Goal: Task Accomplishment & Management: Use online tool/utility

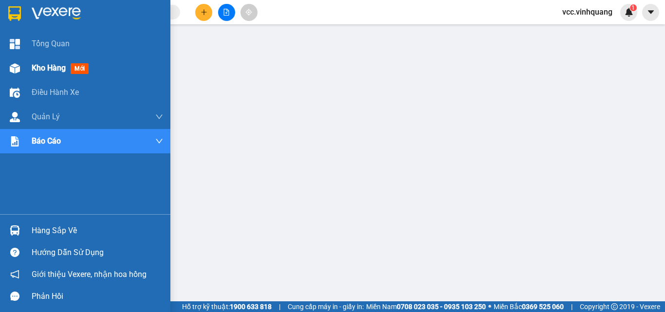
click at [35, 71] on span "Kho hàng" at bounding box center [49, 67] width 34 height 9
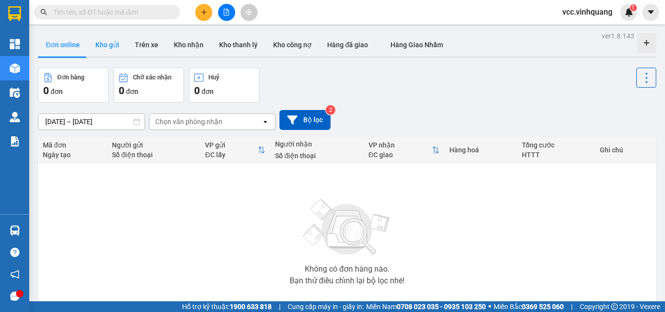
click at [106, 45] on button "Kho gửi" at bounding box center [107, 44] width 39 height 23
type input "13/09/2025 – 15/09/2025"
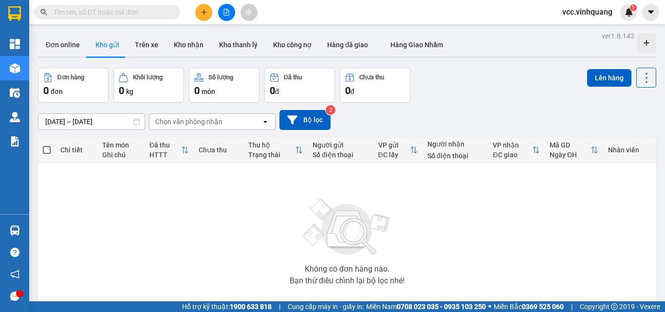
drag, startPoint x: 110, startPoint y: 12, endPoint x: 118, endPoint y: 8, distance: 9.4
click at [111, 11] on input "text" at bounding box center [111, 12] width 115 height 11
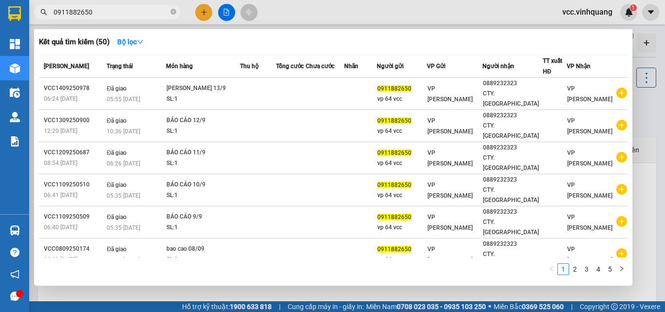
type input "0911882650"
click at [646, 114] on div at bounding box center [332, 156] width 665 height 312
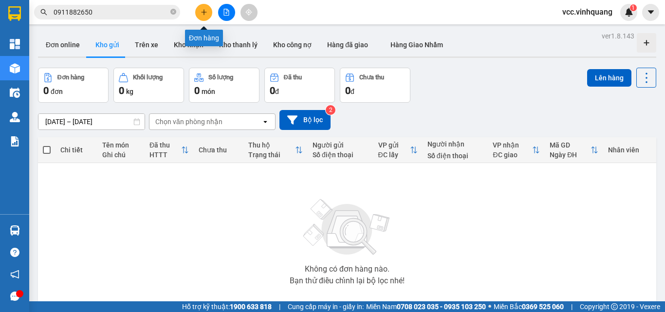
click at [202, 12] on icon "plus" at bounding box center [203, 12] width 5 height 0
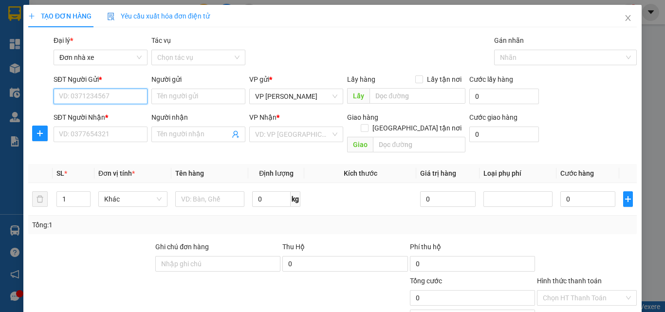
drag, startPoint x: 80, startPoint y: 93, endPoint x: 98, endPoint y: 94, distance: 18.5
click at [88, 94] on input "SĐT Người Gửi *" at bounding box center [101, 97] width 94 height 16
type input "0911882650"
drag, startPoint x: 110, startPoint y: 113, endPoint x: 96, endPoint y: 128, distance: 20.0
click at [110, 114] on div "0911882650 - vp 64 vcc" at bounding box center [99, 116] width 81 height 11
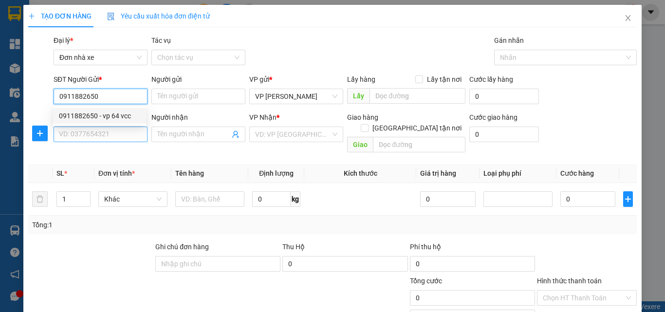
type input "vp 64 vcc"
type input "0889232323"
type input "CTY. VĨNH QUANG"
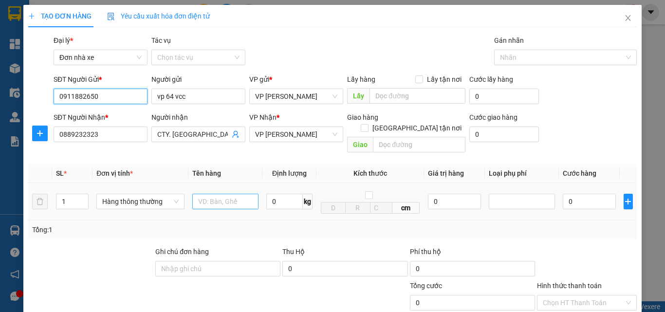
type input "0911882650"
click at [210, 197] on input "text" at bounding box center [225, 202] width 66 height 16
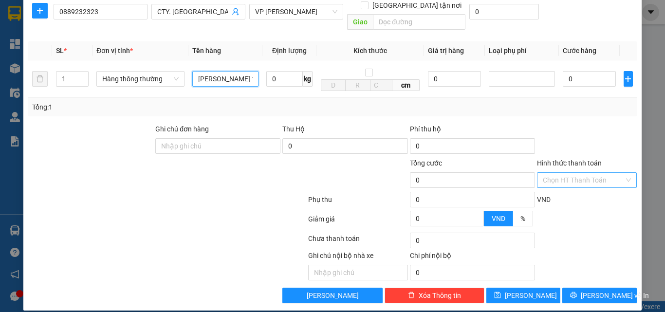
type input "BAO CAO 14/9"
drag, startPoint x: 587, startPoint y: 170, endPoint x: 546, endPoint y: 135, distance: 53.3
click at [586, 173] on input "Hình thức thanh toán" at bounding box center [583, 180] width 81 height 15
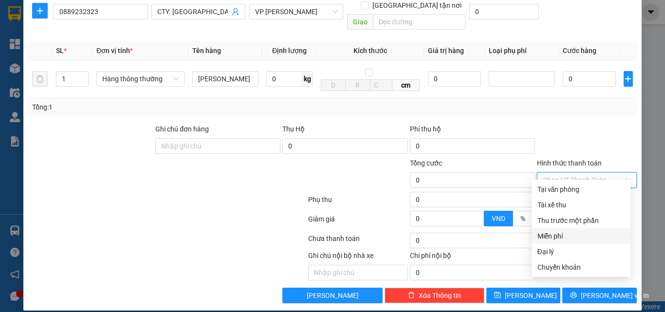
click at [561, 236] on div "Miễn phí" at bounding box center [581, 236] width 87 height 11
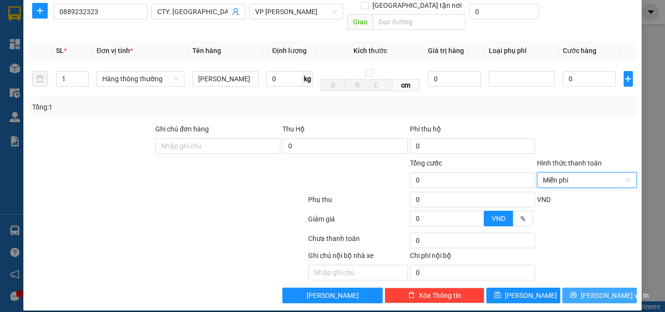
drag, startPoint x: 596, startPoint y: 285, endPoint x: 550, endPoint y: 228, distance: 72.7
click at [595, 288] on button "Lưu và In" at bounding box center [600, 296] width 75 height 16
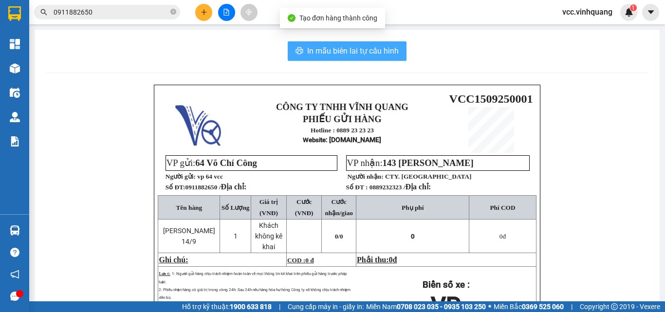
click at [358, 44] on button "In mẫu biên lai tự cấu hình" at bounding box center [347, 50] width 119 height 19
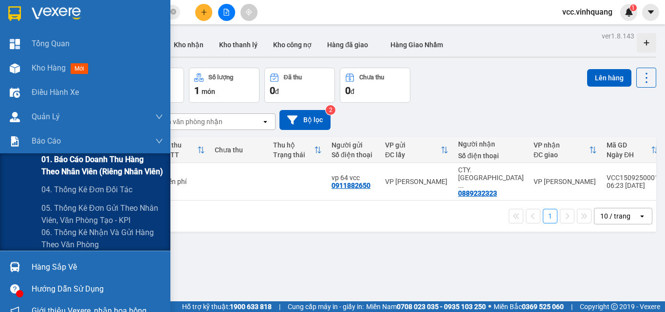
click at [70, 163] on span "01. Báo cáo doanh thu hàng theo nhân viên (riêng nhân viên)" at bounding box center [102, 165] width 122 height 24
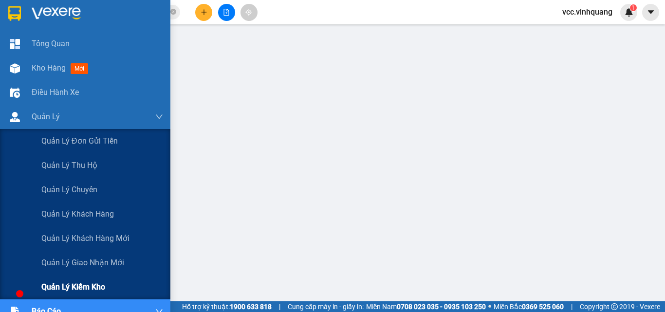
click at [77, 285] on span "Quản lý kiểm kho" at bounding box center [73, 287] width 64 height 12
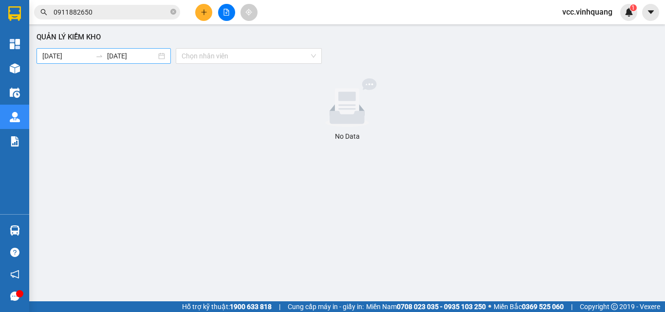
click at [58, 51] on body "Kết quả tìm kiếm ( 50 ) Bộ lọc Mã ĐH Trạng thái Món hàng Thu hộ Tổng cước Chưa …" at bounding box center [332, 156] width 665 height 312
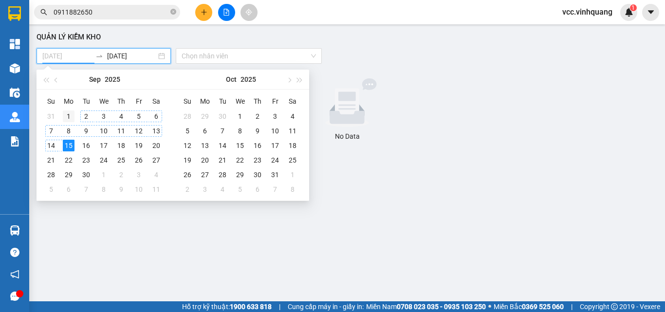
type input "01/09/2025"
click at [70, 117] on div "1" at bounding box center [69, 117] width 12 height 12
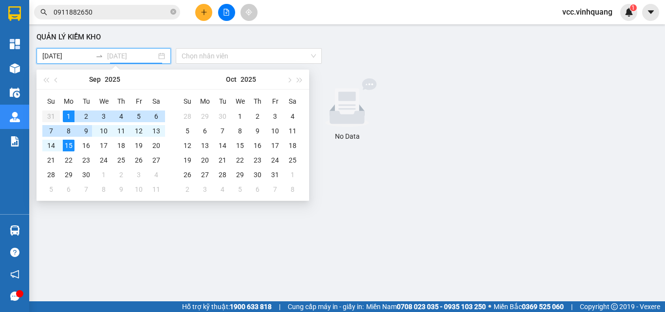
type input "15/09/2025"
click at [67, 147] on div "15" at bounding box center [69, 146] width 12 height 12
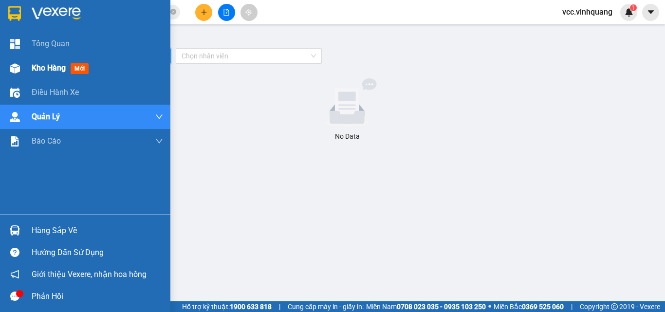
click at [46, 67] on span "Kho hàng" at bounding box center [49, 67] width 34 height 9
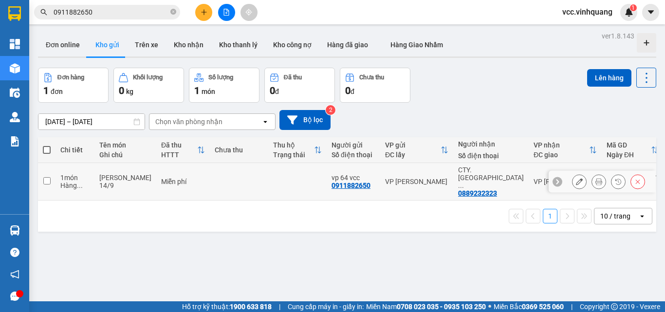
click at [47, 177] on input "checkbox" at bounding box center [46, 180] width 7 height 7
checkbox input "true"
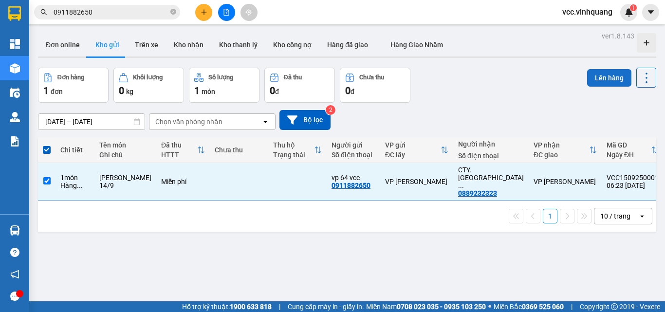
click at [593, 78] on button "Lên hàng" at bounding box center [610, 78] width 44 height 18
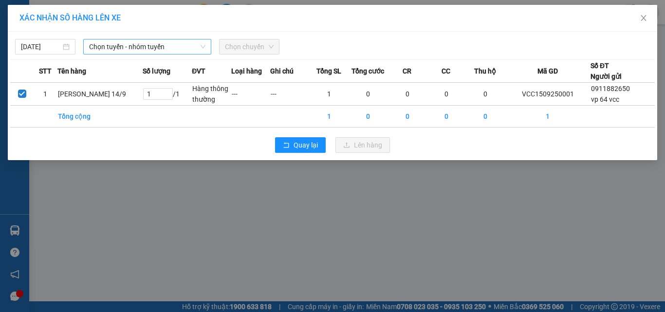
click at [117, 45] on span "Chọn tuyến - nhóm tuyến" at bounding box center [147, 46] width 116 height 15
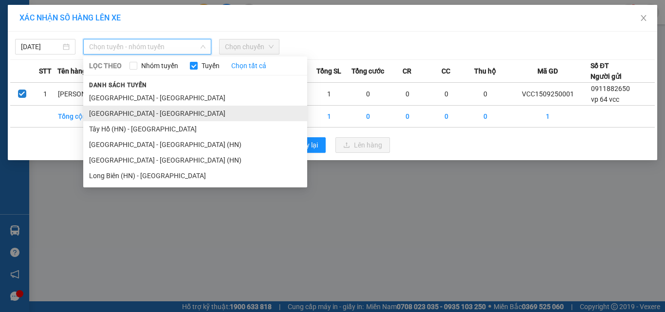
click at [123, 112] on li "Hà Nội - Thanh Hóa" at bounding box center [195, 114] width 224 height 16
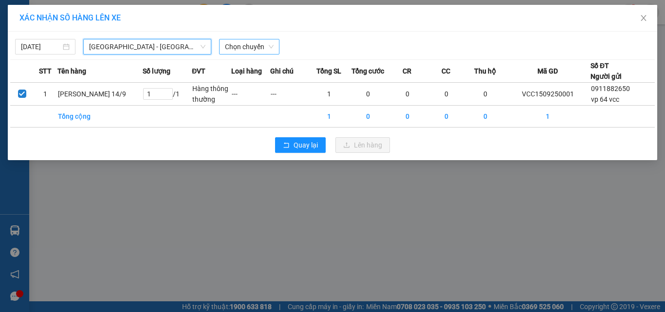
click at [240, 47] on span "Chọn chuyến" at bounding box center [249, 46] width 49 height 15
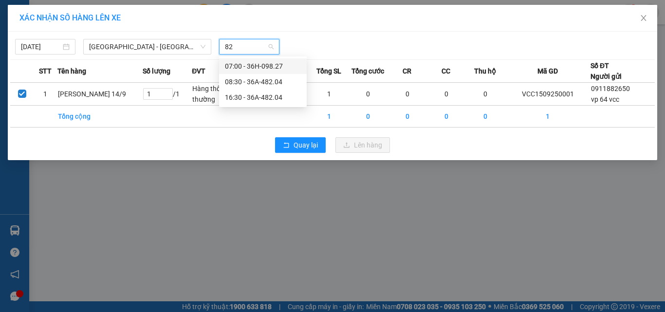
type input "827"
click at [269, 69] on div "07:00 - 36H-098.27" at bounding box center [263, 66] width 76 height 11
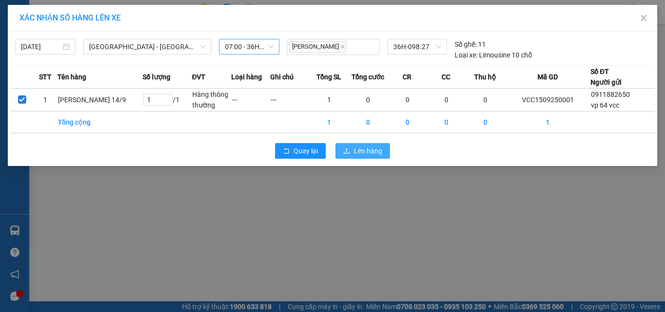
click at [365, 146] on span "Lên hàng" at bounding box center [368, 151] width 28 height 11
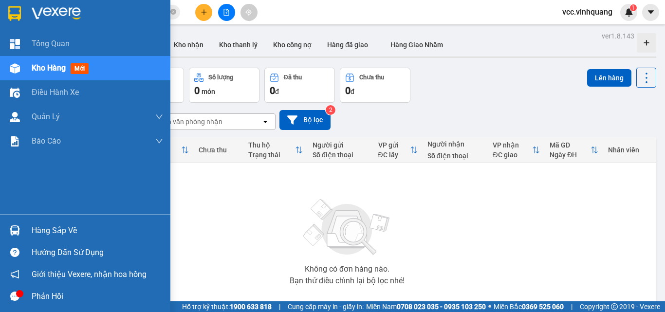
click at [65, 229] on div "Hàng sắp về" at bounding box center [98, 231] width 132 height 15
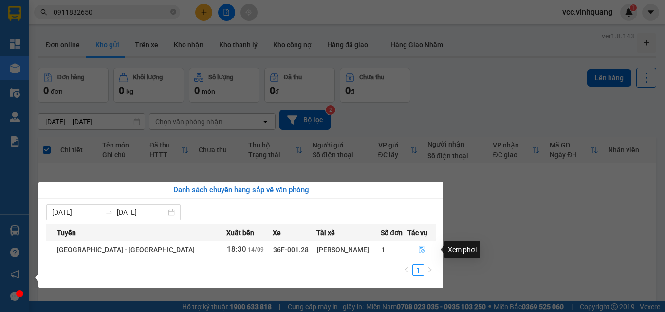
click at [418, 249] on icon "file-done" at bounding box center [421, 249] width 7 height 7
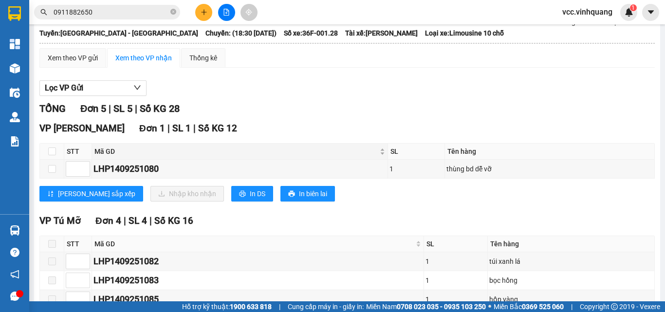
scroll to position [40, 0]
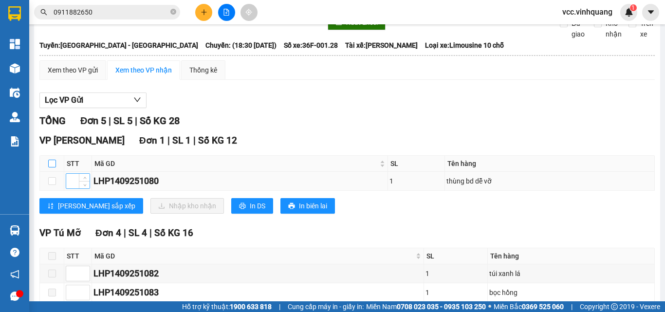
drag, startPoint x: 51, startPoint y: 169, endPoint x: 76, endPoint y: 186, distance: 31.2
click at [51, 168] on input "checkbox" at bounding box center [52, 164] width 8 height 8
checkbox input "true"
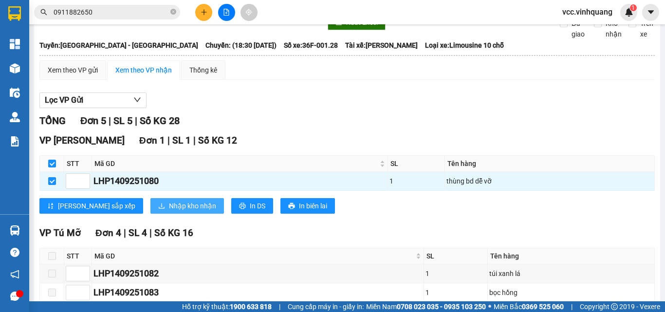
click at [151, 208] on button "Nhập kho nhận" at bounding box center [188, 206] width 74 height 16
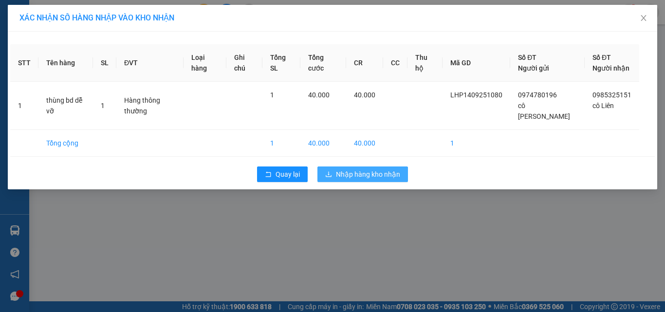
click at [379, 169] on span "Nhập hàng kho nhận" at bounding box center [368, 174] width 64 height 11
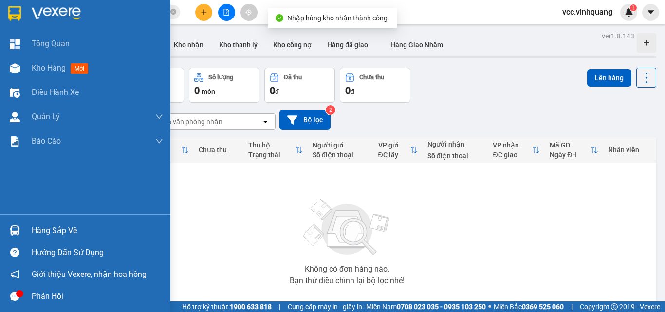
drag, startPoint x: 63, startPoint y: 224, endPoint x: 72, endPoint y: 227, distance: 9.2
click at [63, 224] on div "Hàng sắp về" at bounding box center [98, 231] width 132 height 15
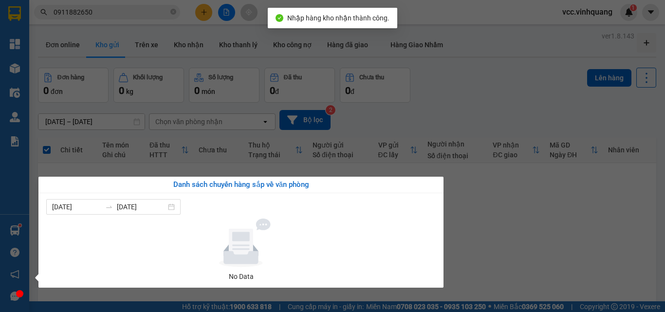
drag, startPoint x: 543, startPoint y: 219, endPoint x: 343, endPoint y: 134, distance: 217.0
click at [538, 216] on section "Kết quả tìm kiếm ( 50 ) Bộ lọc Mã ĐH Trạng thái Món hàng Thu hộ Tổng cước Chưa …" at bounding box center [332, 156] width 665 height 312
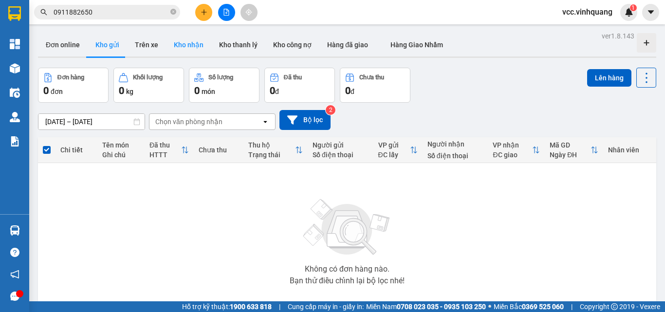
click at [189, 46] on button "Kho nhận" at bounding box center [188, 44] width 45 height 23
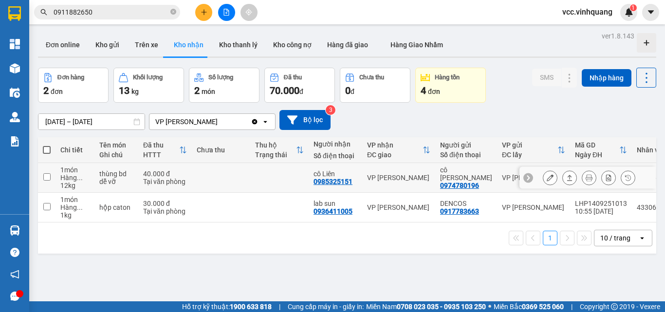
click at [548, 177] on button at bounding box center [551, 178] width 14 height 17
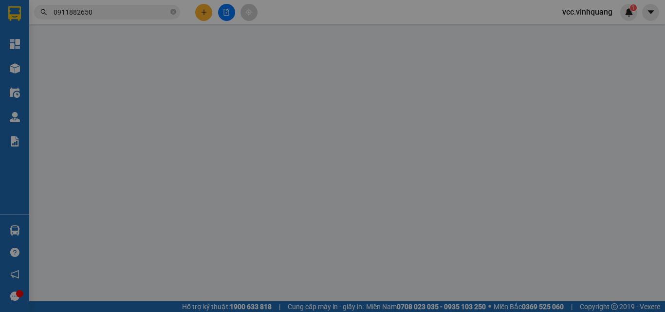
type input "0974780196"
type input "cô Thanh"
type input "0985325151"
type input "cô Liên"
type input "40.000"
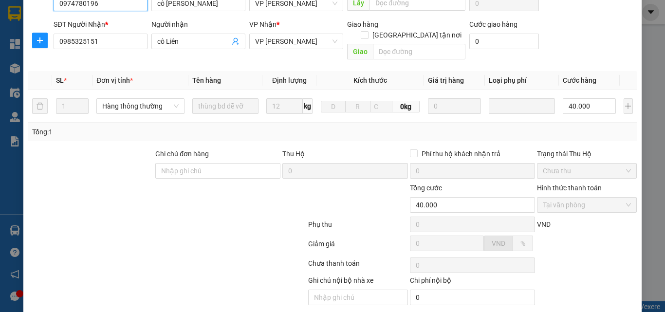
scroll to position [130, 0]
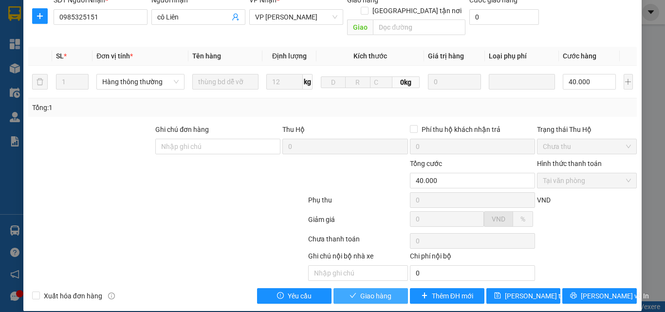
click at [363, 291] on span "Giao hàng" at bounding box center [376, 296] width 31 height 11
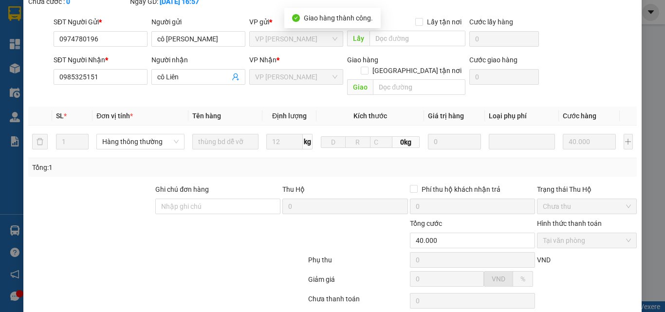
scroll to position [0, 0]
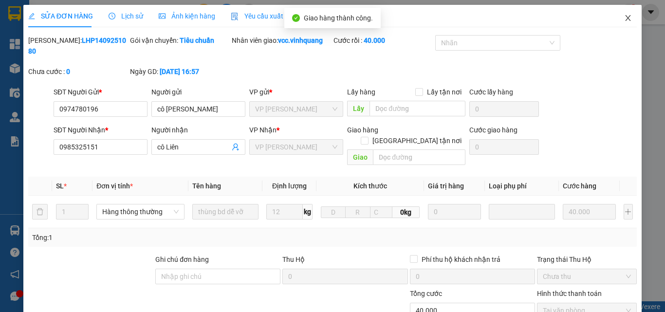
drag, startPoint x: 621, startPoint y: 14, endPoint x: 617, endPoint y: 23, distance: 9.4
click at [621, 15] on span "Close" at bounding box center [628, 18] width 27 height 27
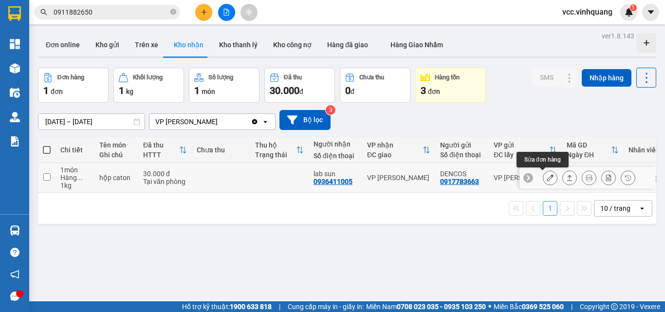
click at [547, 178] on icon at bounding box center [550, 177] width 7 height 7
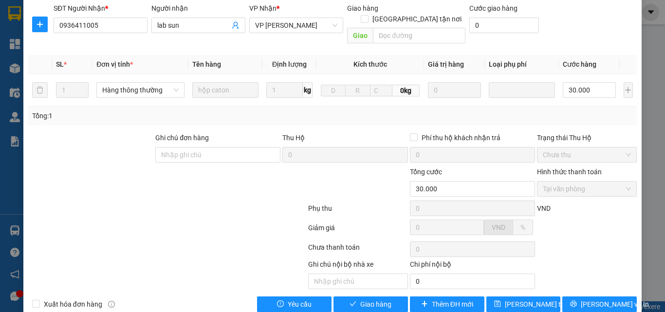
scroll to position [141, 0]
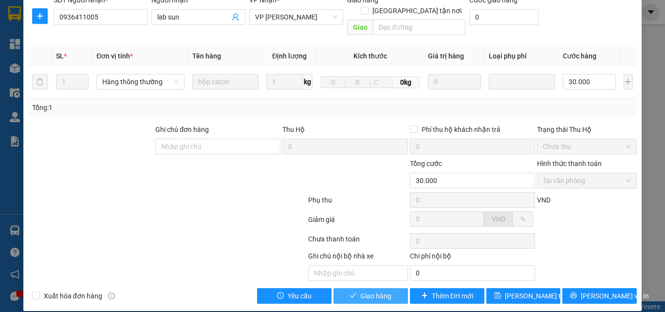
click at [379, 291] on span "Giao hàng" at bounding box center [376, 296] width 31 height 11
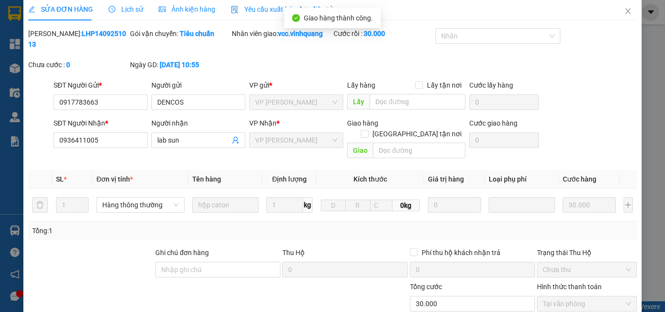
scroll to position [0, 0]
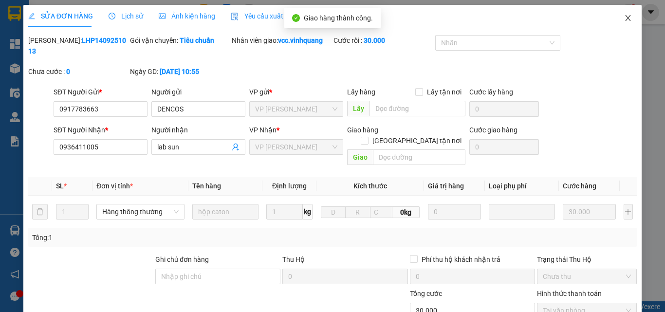
click at [625, 17] on icon "close" at bounding box center [629, 18] width 8 height 8
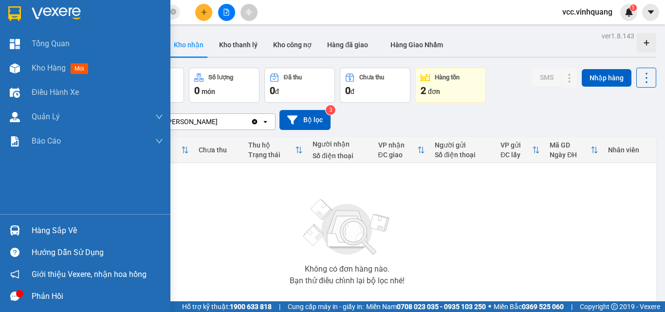
click at [63, 226] on div "Hàng sắp về" at bounding box center [98, 231] width 132 height 15
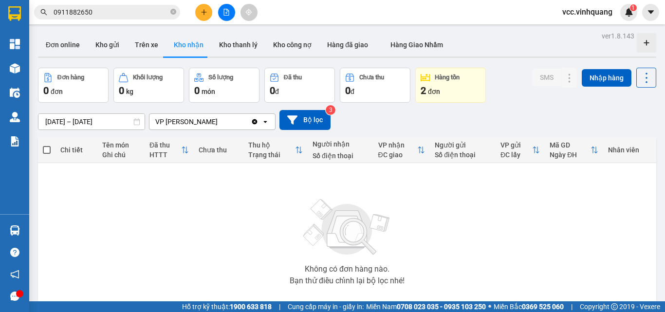
drag, startPoint x: 484, startPoint y: 209, endPoint x: 424, endPoint y: 224, distance: 61.8
click at [485, 209] on section "Kết quả tìm kiếm ( 50 ) Bộ lọc Mã ĐH Trạng thái Món hàng Thu hộ Tổng cước Chưa …" at bounding box center [332, 156] width 665 height 312
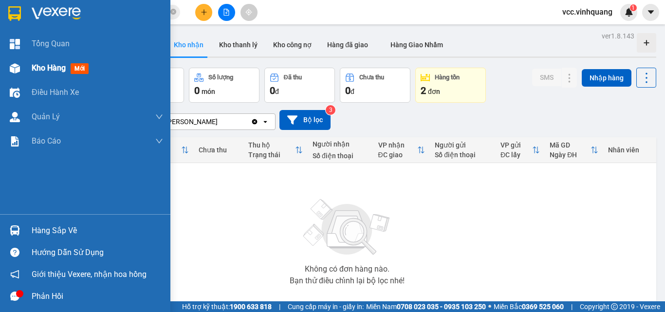
click at [40, 68] on span "Kho hàng" at bounding box center [49, 67] width 34 height 9
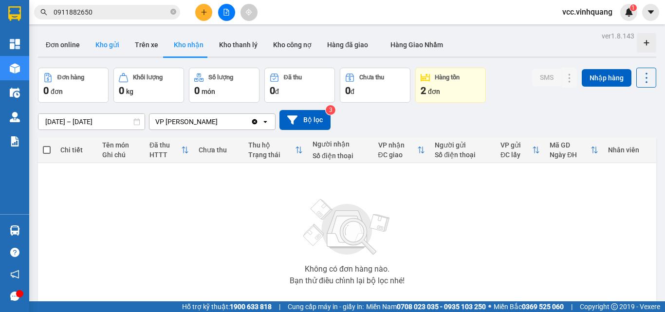
click at [101, 39] on button "Kho gửi" at bounding box center [107, 44] width 39 height 23
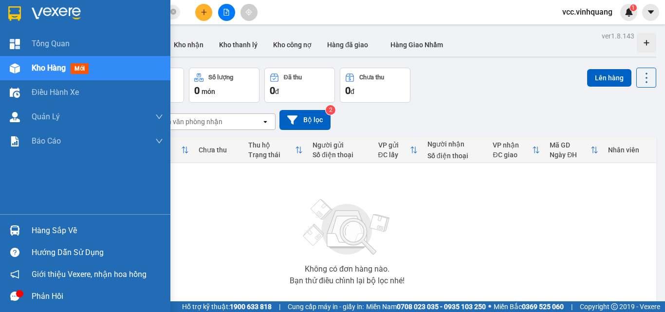
click at [60, 224] on div "Hàng sắp về" at bounding box center [98, 231] width 132 height 15
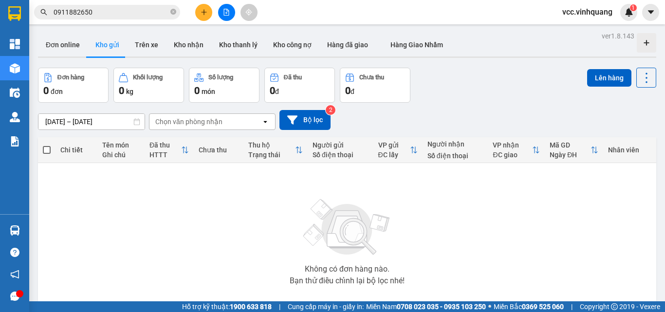
click at [519, 227] on section "Kết quả tìm kiếm ( 50 ) Bộ lọc Mã ĐH Trạng thái Món hàng Thu hộ Tổng cước Chưa …" at bounding box center [332, 156] width 665 height 312
